Goal: Task Accomplishment & Management: Manage account settings

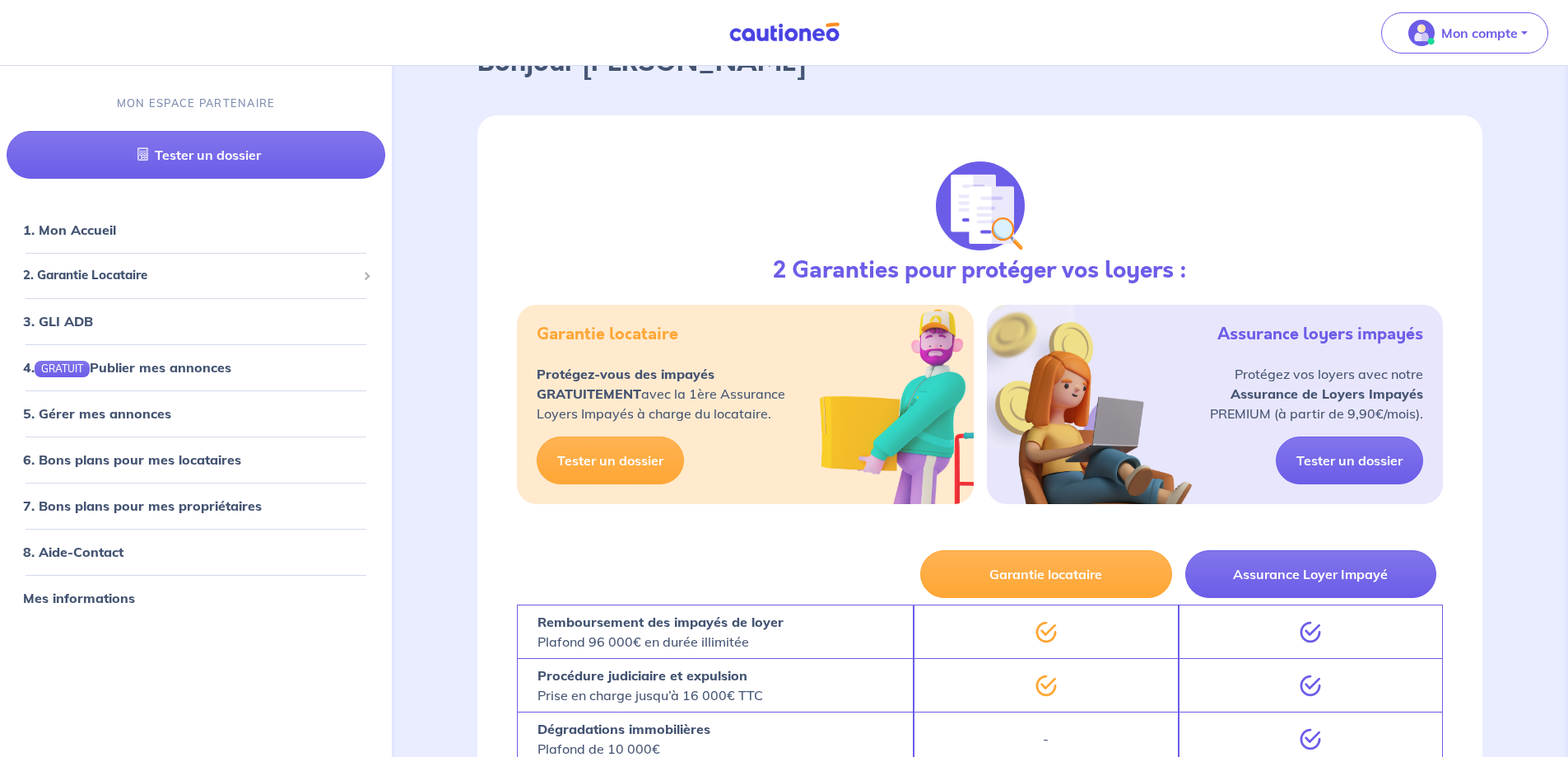
scroll to position [99, 0]
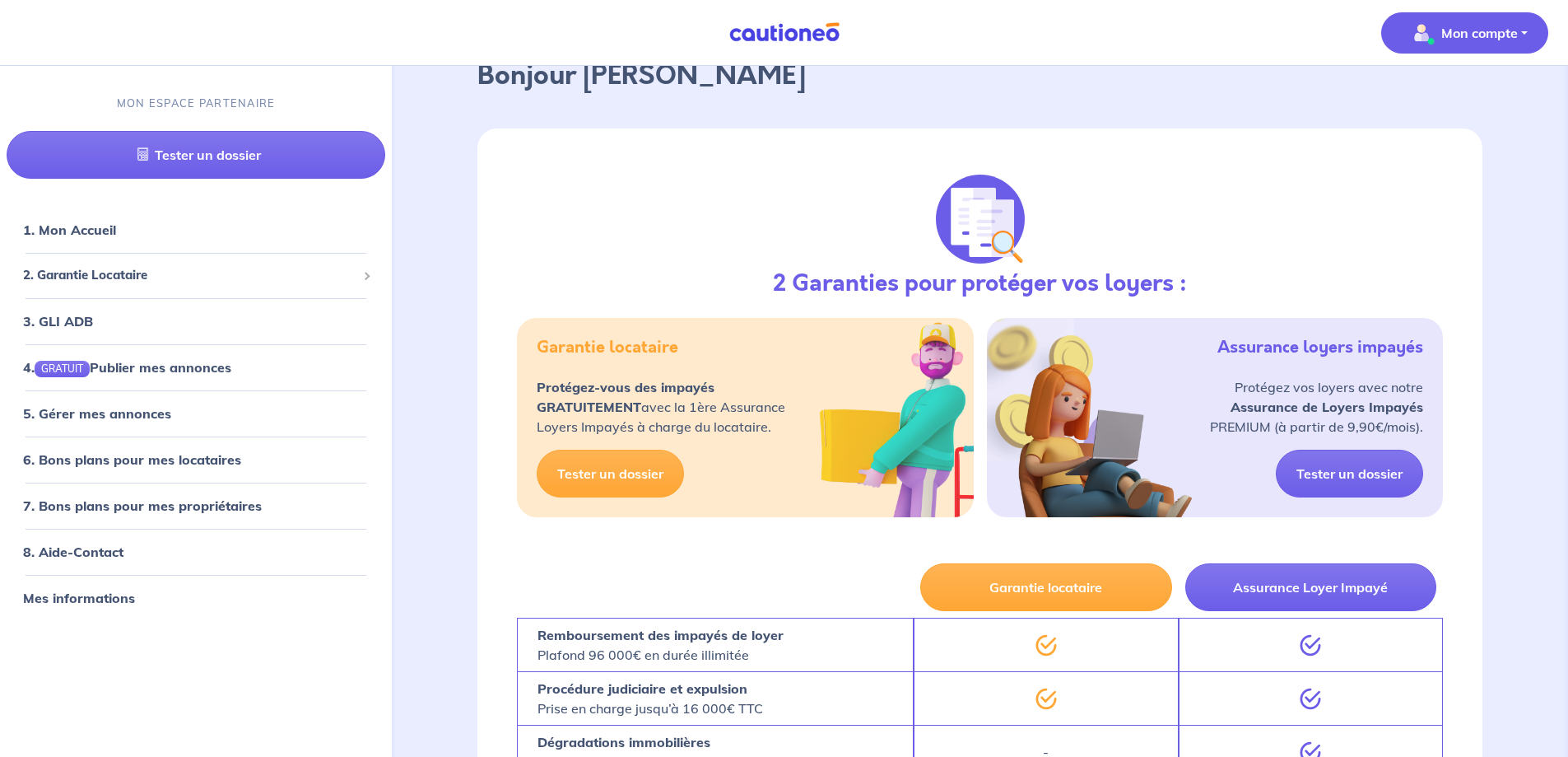
click at [1497, 33] on p "Mon compte" at bounding box center [1479, 33] width 76 height 20
click at [1421, 102] on link "Mes informations" at bounding box center [1447, 102] width 133 height 26
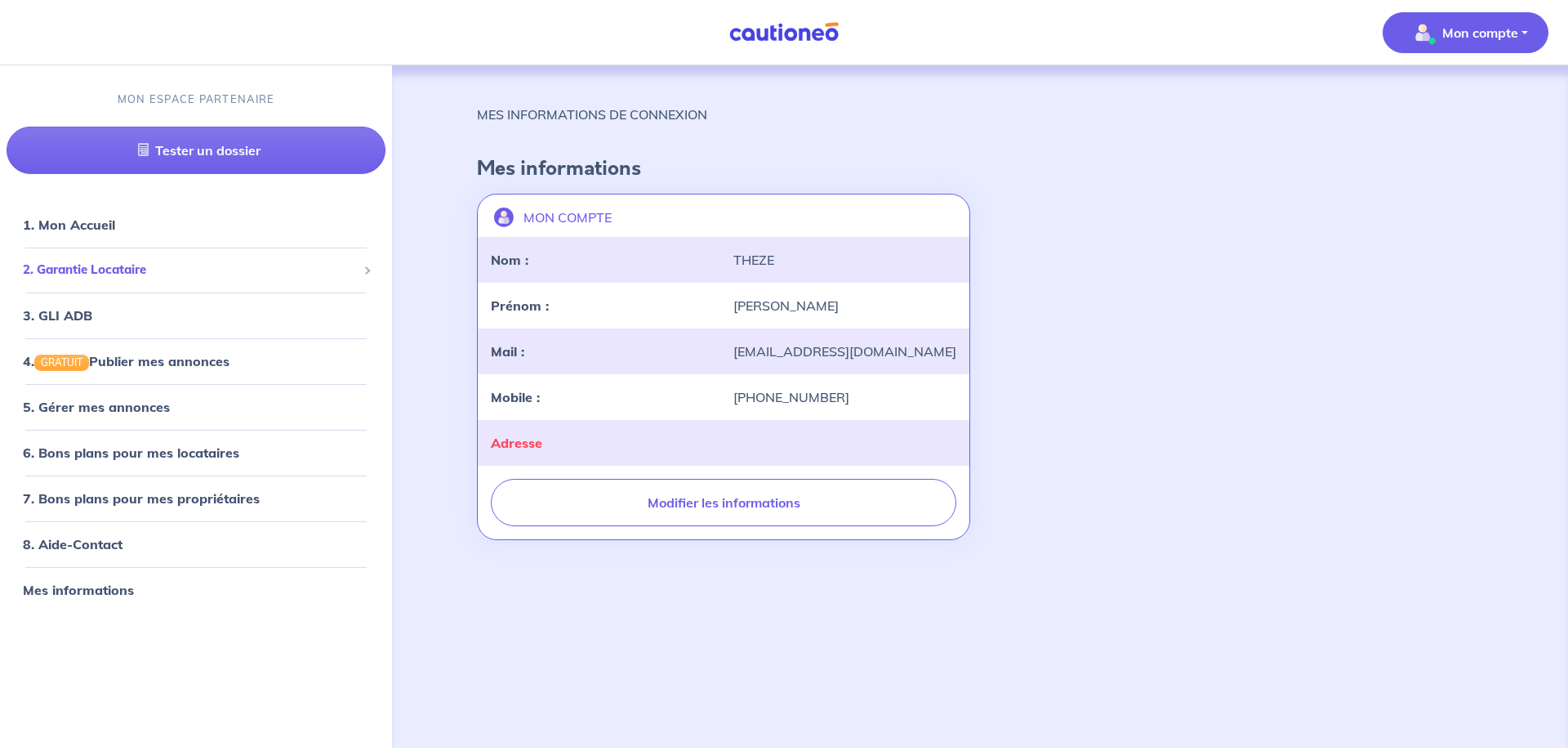
click at [130, 270] on span "2. Garantie Locataire" at bounding box center [190, 270] width 334 height 19
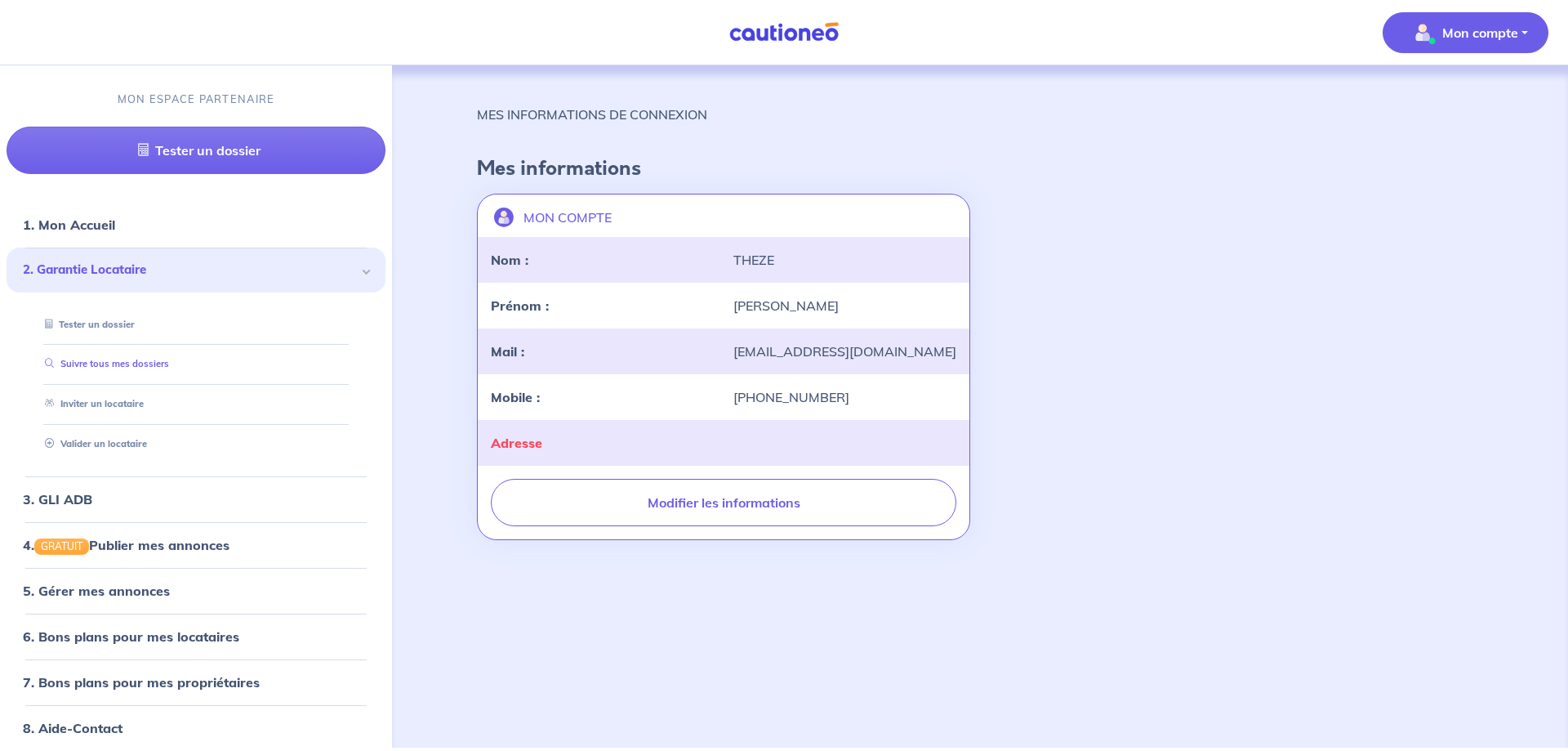
click at [107, 369] on link "Suivre tous mes dossiers" at bounding box center [104, 363] width 131 height 11
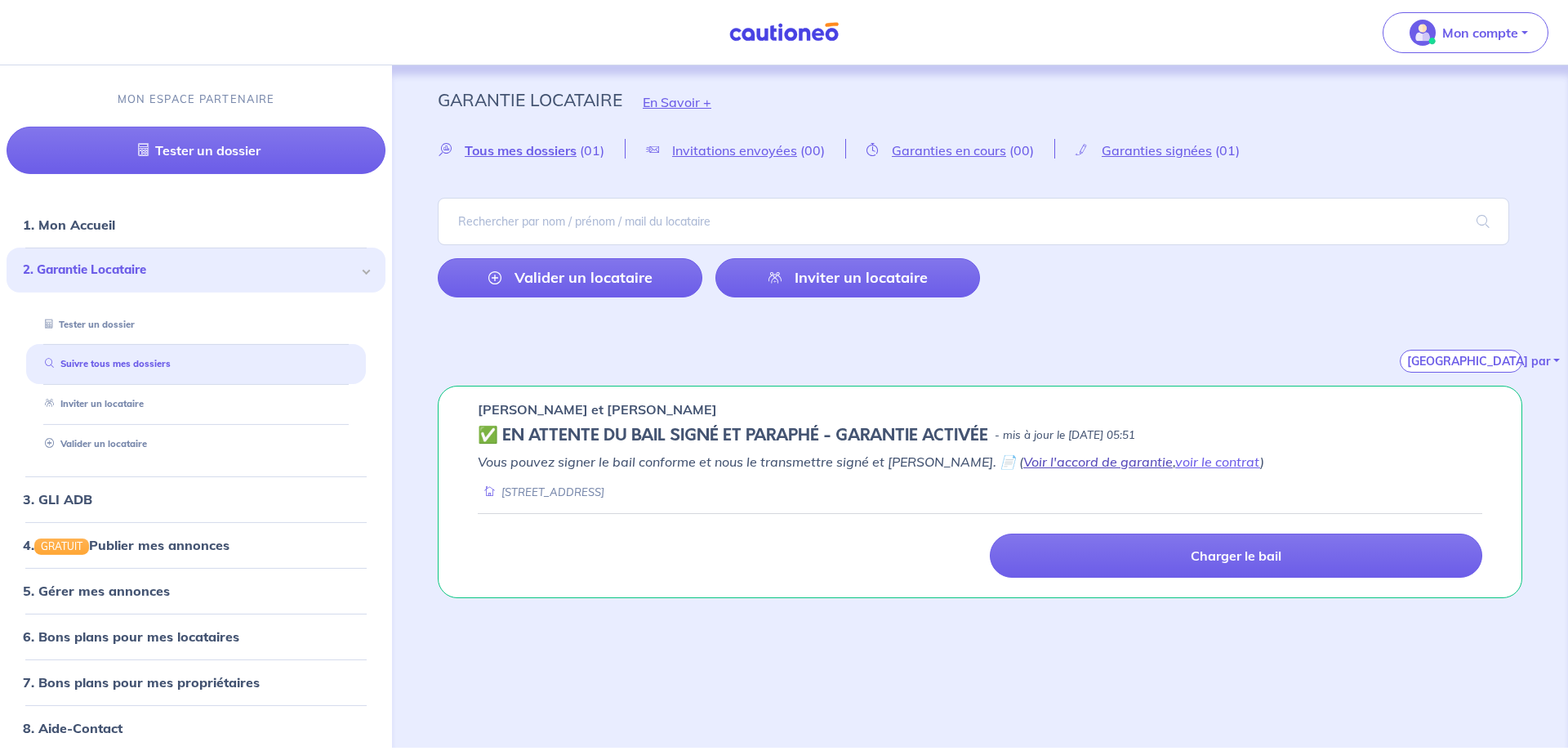
click at [1094, 464] on link "Voir l'accord de garantie" at bounding box center [1098, 461] width 150 height 16
